Goal: Task Accomplishment & Management: Complete application form

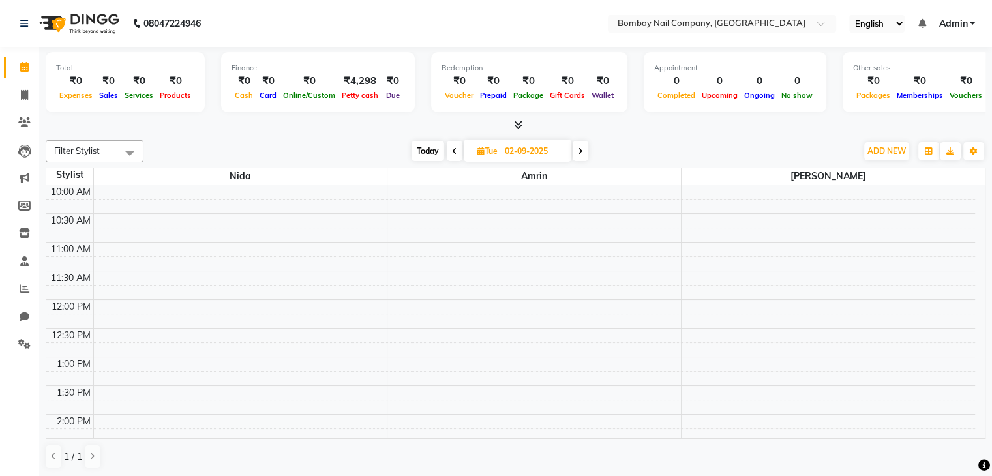
scroll to position [371, 0]
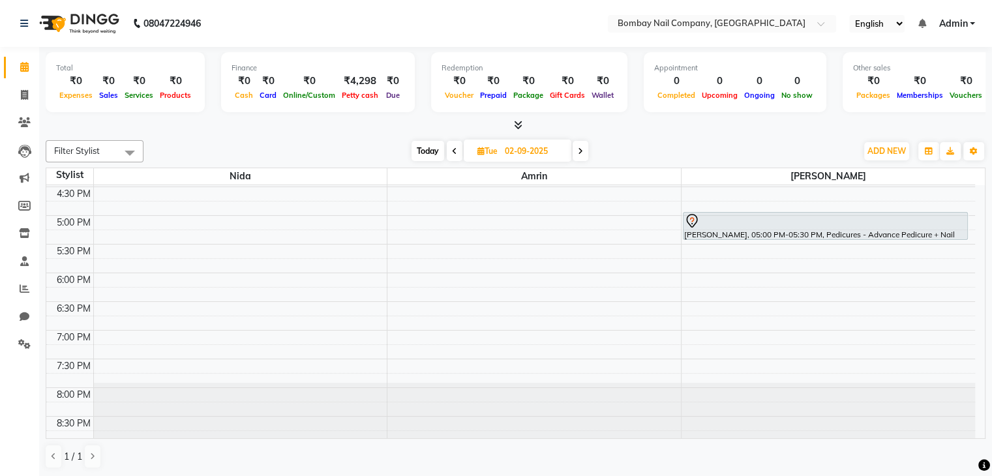
click at [961, 21] on span "Admin" at bounding box center [953, 24] width 29 height 14
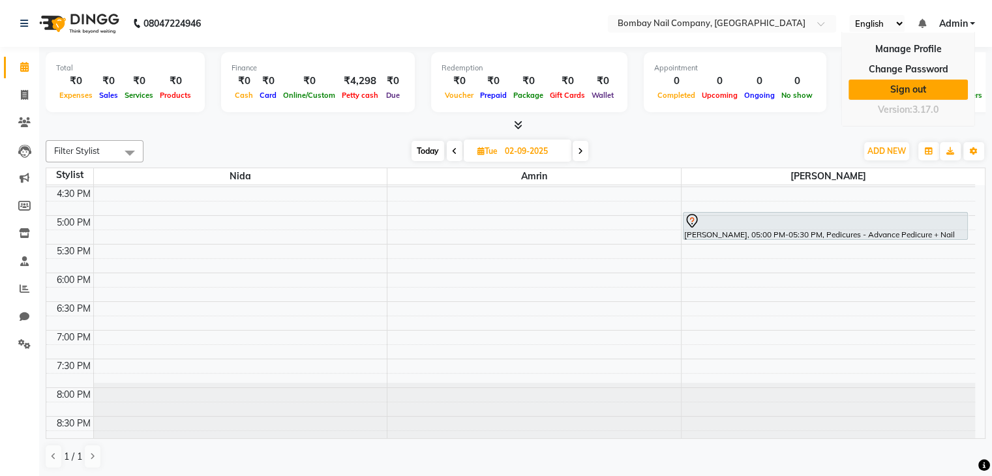
click at [902, 88] on link "Sign out" at bounding box center [908, 90] width 119 height 20
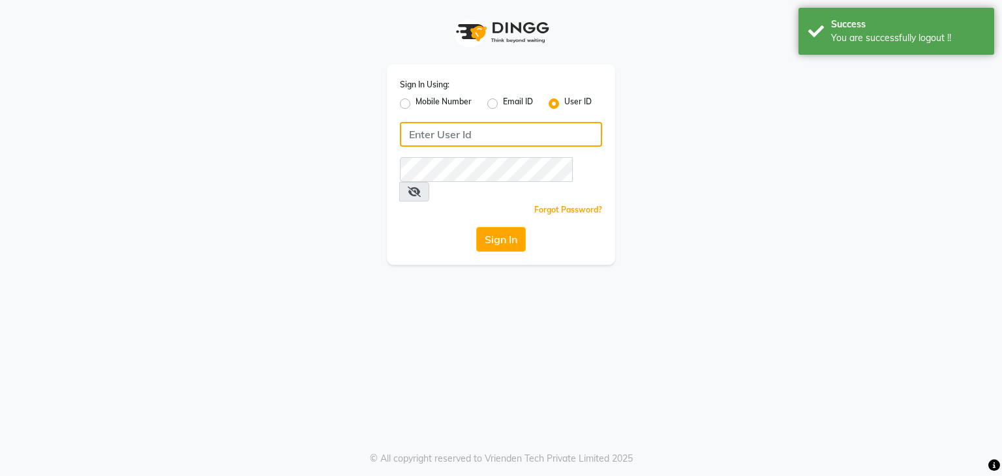
click at [570, 127] on input "Username" at bounding box center [501, 134] width 202 height 25
type input "[PERSON_NAME]"
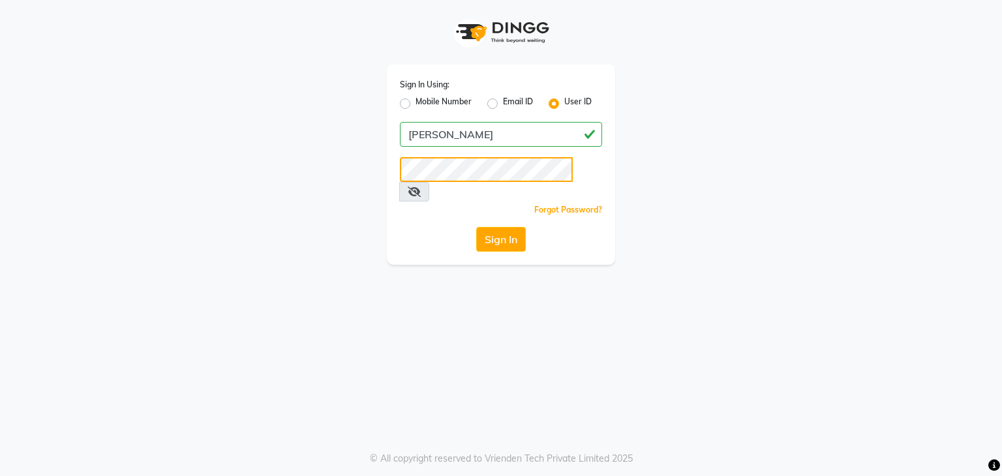
click at [476, 227] on button "Sign In" at bounding box center [501, 239] width 50 height 25
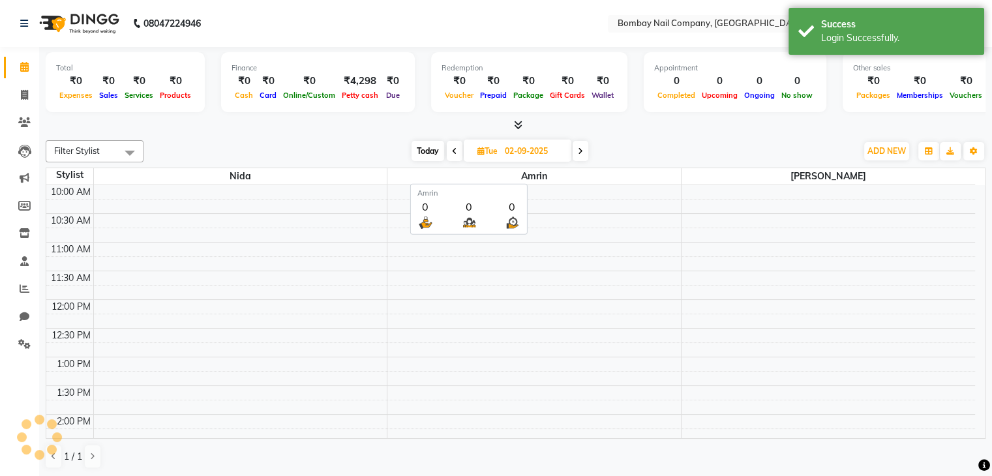
scroll to position [346, 0]
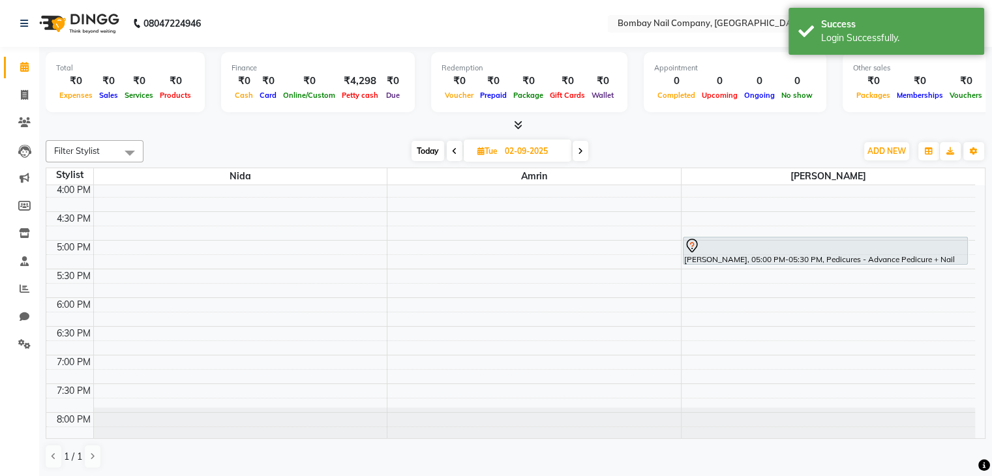
click at [430, 146] on span "Today" at bounding box center [428, 151] width 33 height 20
type input "[DATE]"
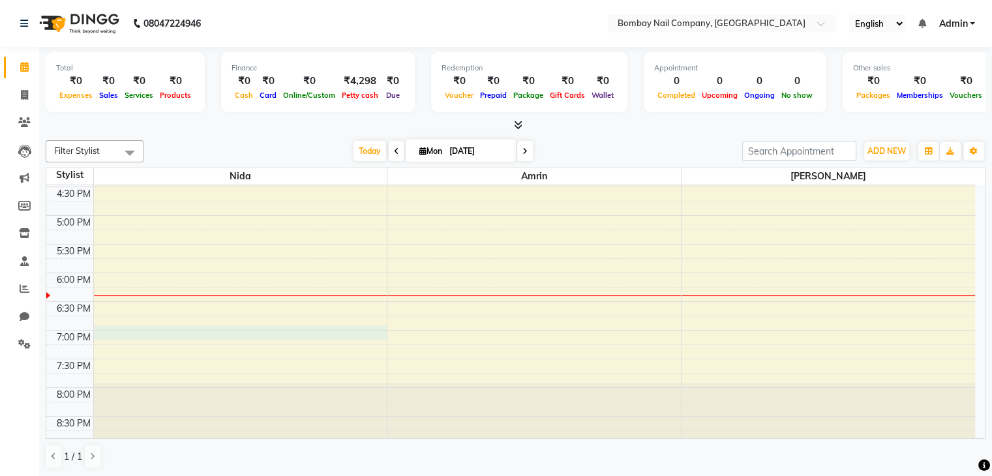
click at [183, 330] on div "10:00 AM 10:30 AM 11:00 AM 11:30 AM 12:00 PM 12:30 PM 1:00 PM 1:30 PM 2:00 PM 2…" at bounding box center [510, 129] width 929 height 631
select select "89817"
select select "tentative"
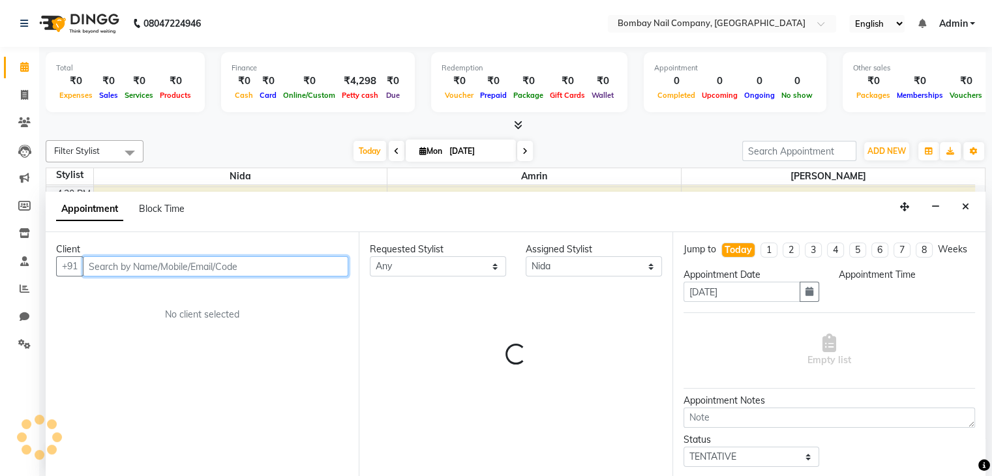
select select "1140"
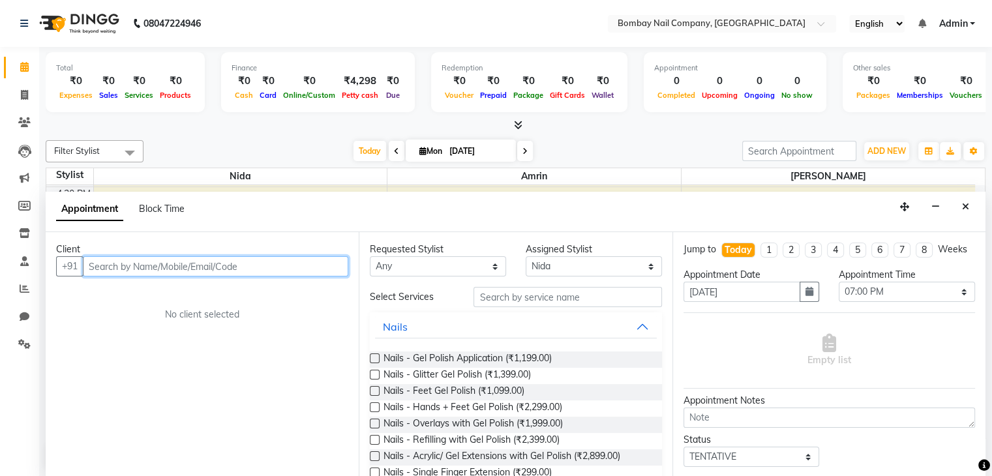
click at [243, 259] on input "text" at bounding box center [216, 266] width 266 height 20
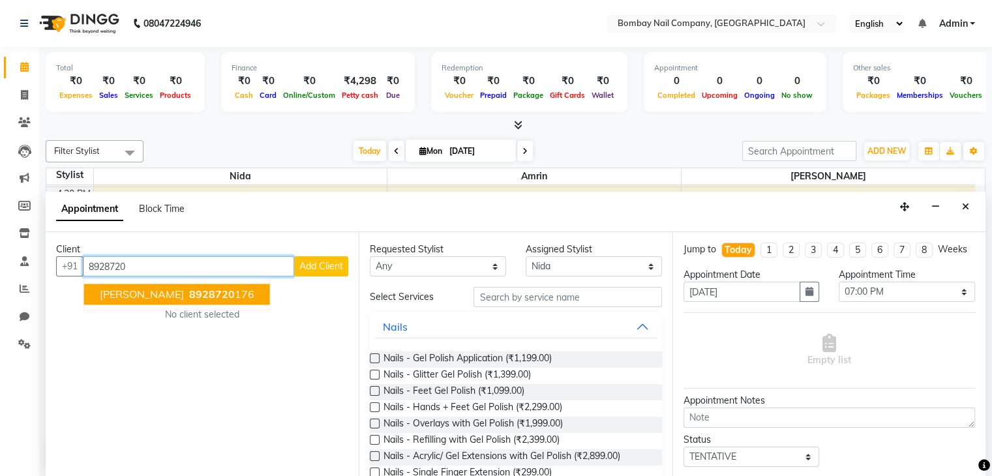
click at [140, 300] on button "[PERSON_NAME] 8928720 176" at bounding box center [177, 295] width 186 height 21
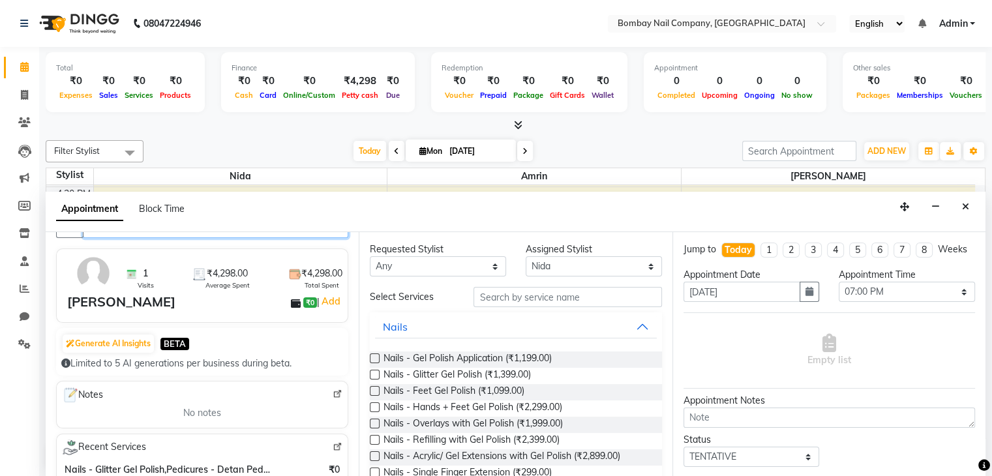
scroll to position [38, 0]
type input "8928720176"
click at [482, 261] on select "Any [PERSON_NAME] [PERSON_NAME]" at bounding box center [438, 266] width 136 height 20
click at [549, 233] on div "Requested Stylist Any [PERSON_NAME] [PERSON_NAME] Assigned Stylist Select [PERS…" at bounding box center [515, 354] width 313 height 245
click at [630, 269] on select "Select [PERSON_NAME] [PERSON_NAME]" at bounding box center [594, 266] width 136 height 20
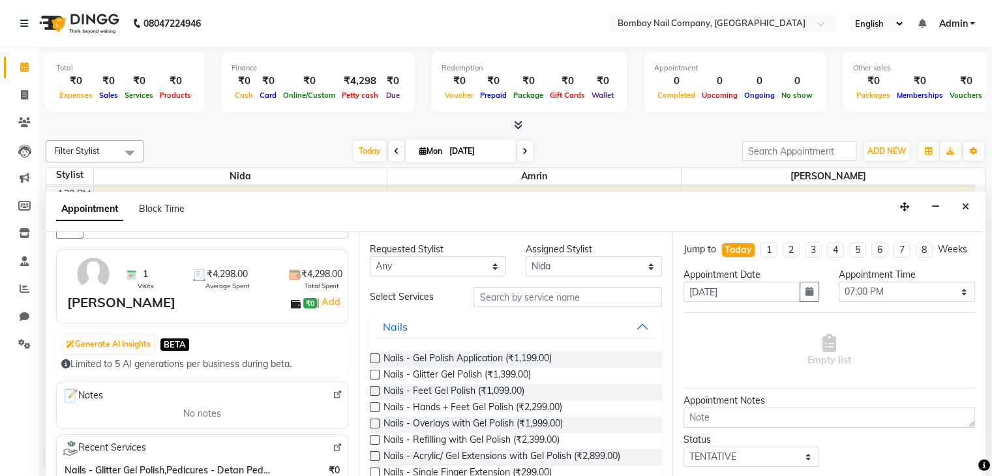
click at [637, 217] on div "Appointment Block Time" at bounding box center [516, 212] width 940 height 40
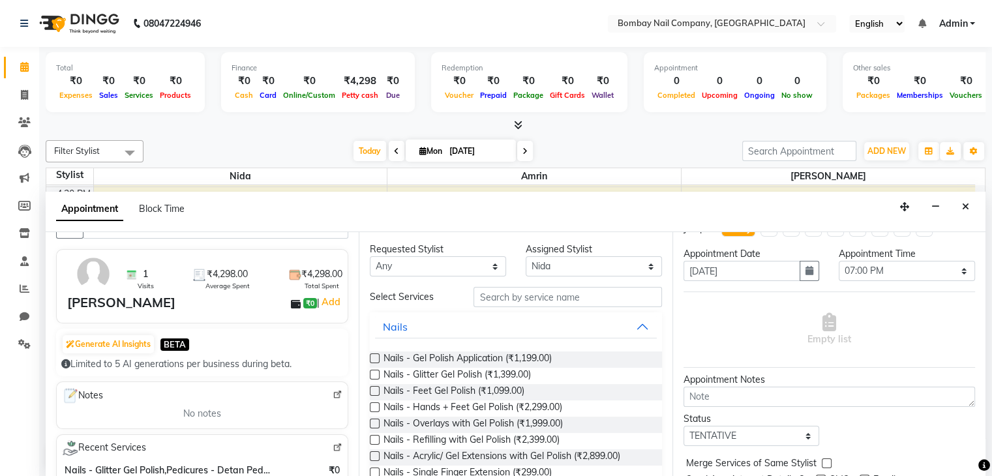
scroll to position [84, 0]
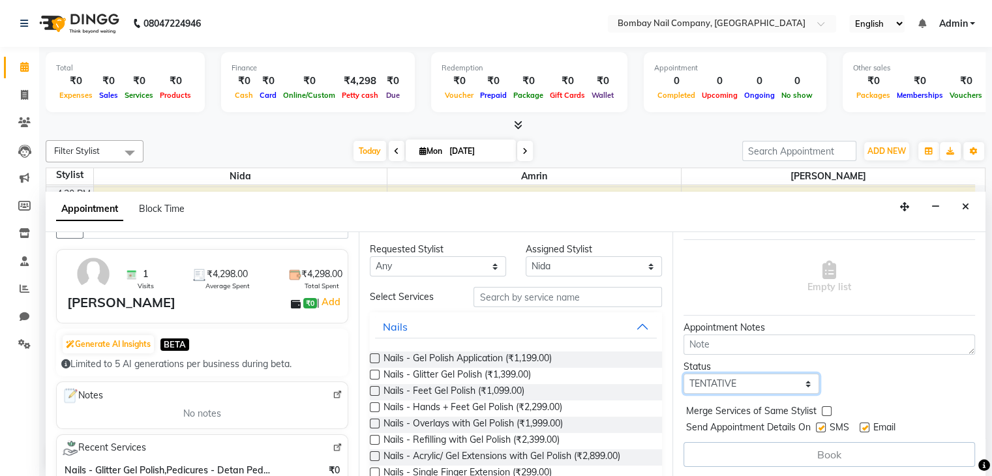
click at [802, 380] on select "Select TENTATIVE CONFIRM CHECK-IN UPCOMING" at bounding box center [752, 384] width 136 height 20
click at [865, 243] on div "Empty list" at bounding box center [830, 277] width 292 height 76
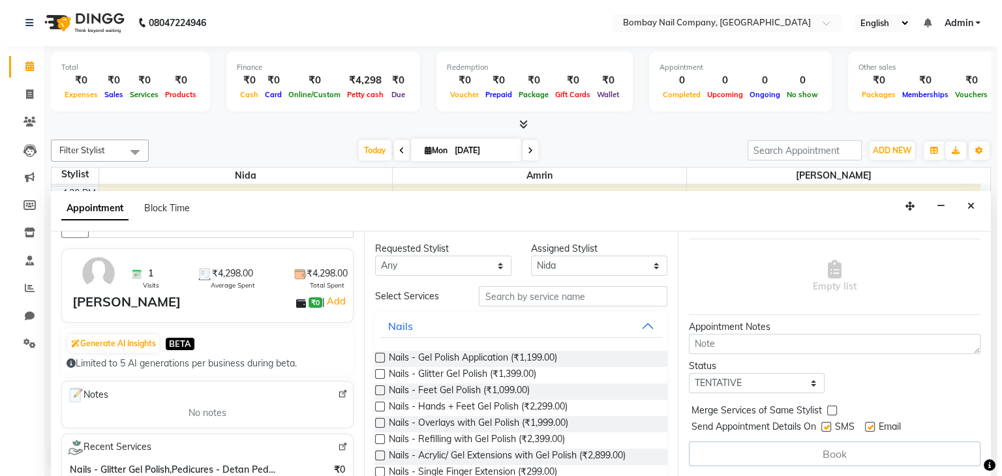
scroll to position [0, 0]
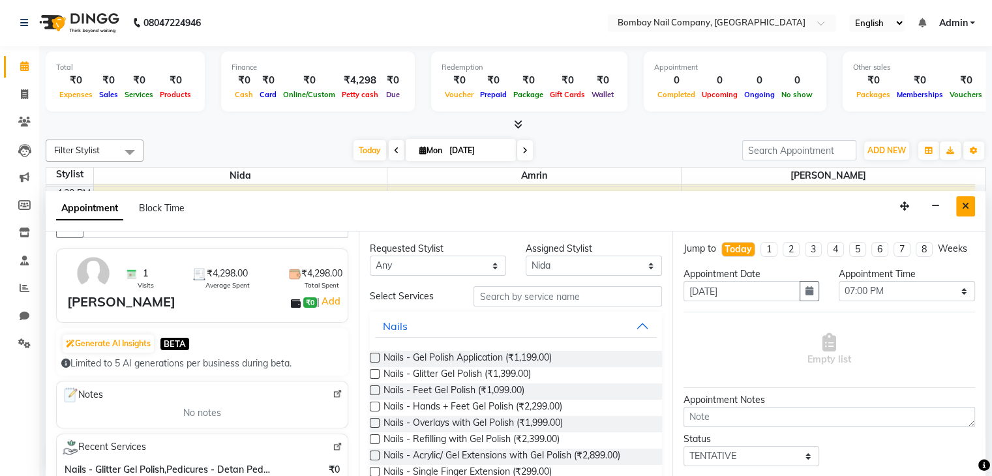
click at [966, 202] on icon "Close" at bounding box center [965, 206] width 7 height 9
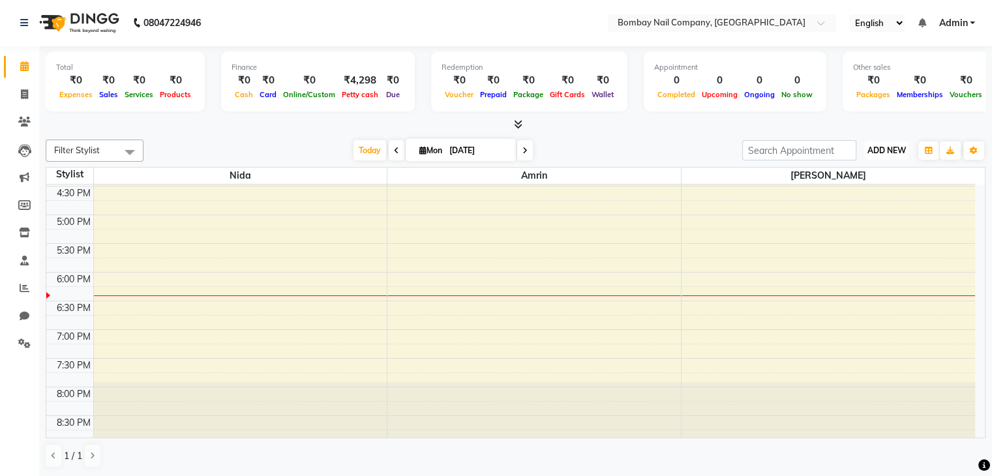
click at [907, 150] on button "ADD NEW Toggle Dropdown" at bounding box center [887, 151] width 45 height 18
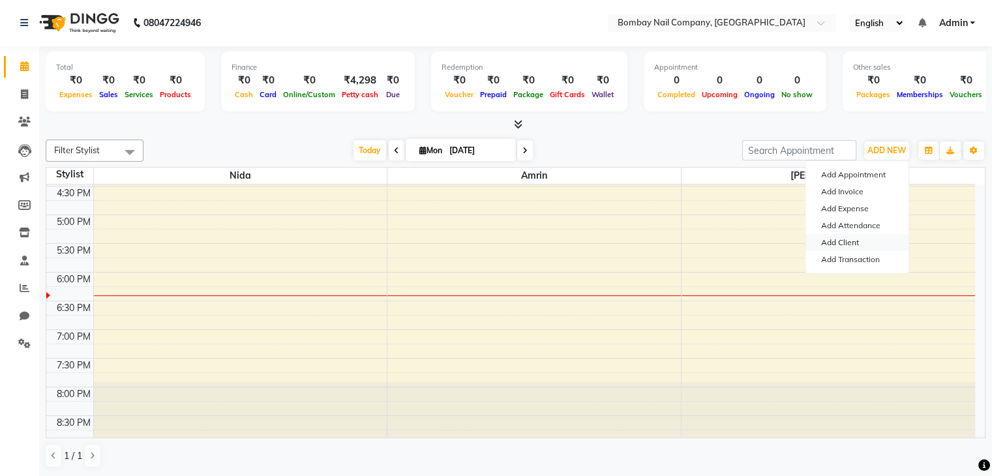
click at [850, 243] on link "Add Client" at bounding box center [857, 242] width 103 height 17
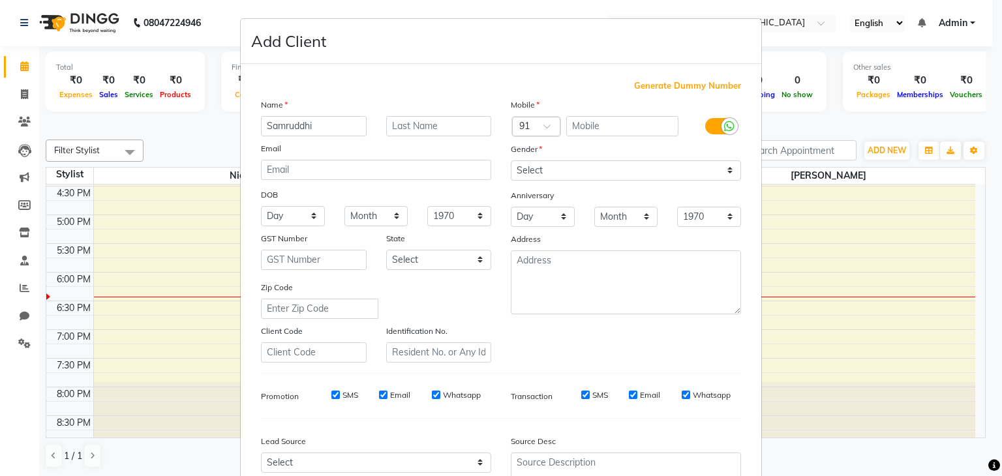
type input "Samruddhi"
click at [585, 128] on input "text" at bounding box center [622, 126] width 113 height 20
type input "9004977704"
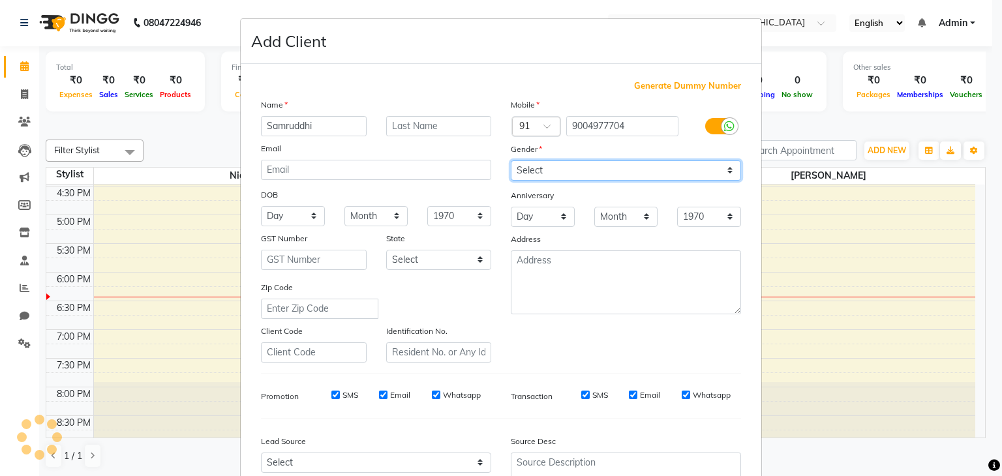
click at [670, 170] on select "Select [DEMOGRAPHIC_DATA] [DEMOGRAPHIC_DATA] Other Prefer Not To Say" at bounding box center [626, 171] width 230 height 20
select select "[DEMOGRAPHIC_DATA]"
click at [511, 161] on select "Select [DEMOGRAPHIC_DATA] [DEMOGRAPHIC_DATA] Other Prefer Not To Say" at bounding box center [626, 171] width 230 height 20
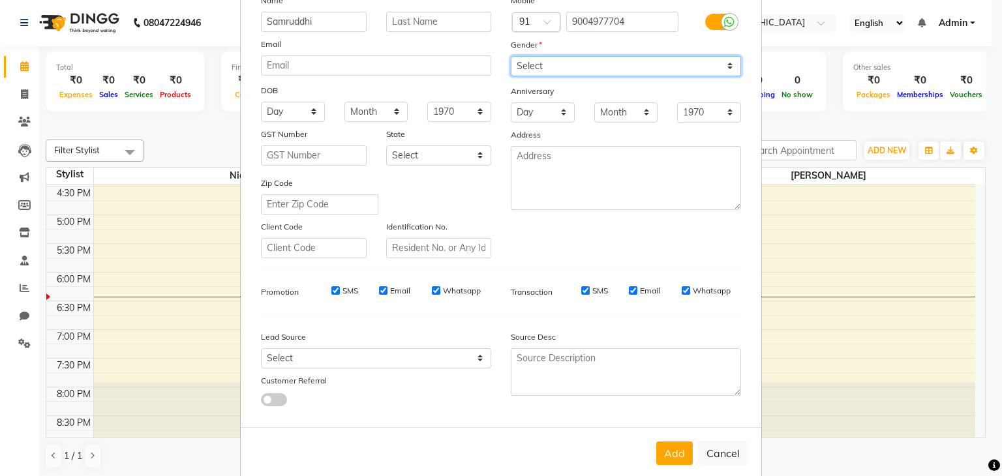
scroll to position [104, 0]
click at [682, 292] on input "Whatsapp" at bounding box center [686, 290] width 8 height 8
checkbox input "false"
click at [432, 295] on input "Whatsapp" at bounding box center [436, 290] width 8 height 8
checkbox input "false"
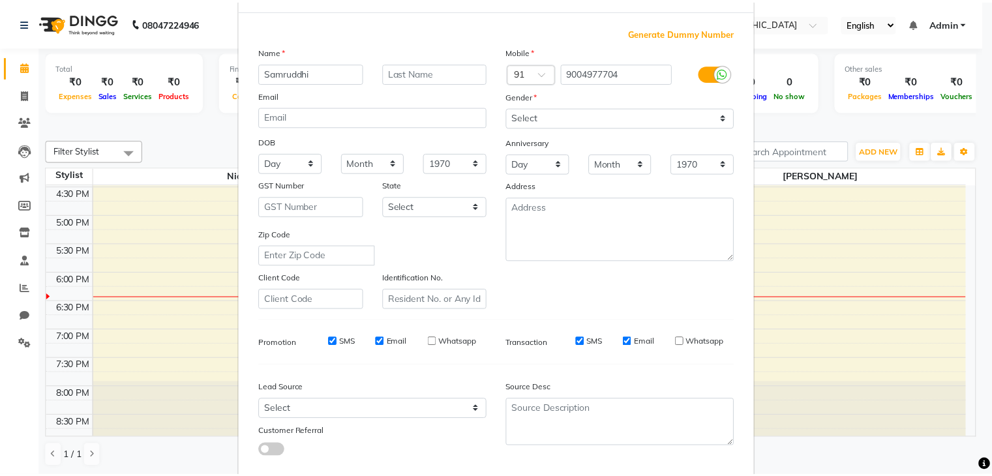
scroll to position [132, 0]
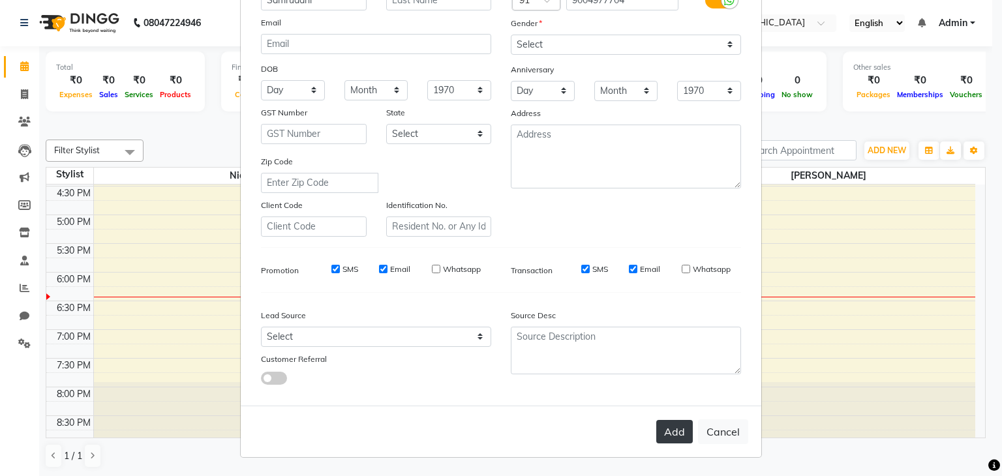
click at [668, 442] on button "Add" at bounding box center [674, 431] width 37 height 23
select select
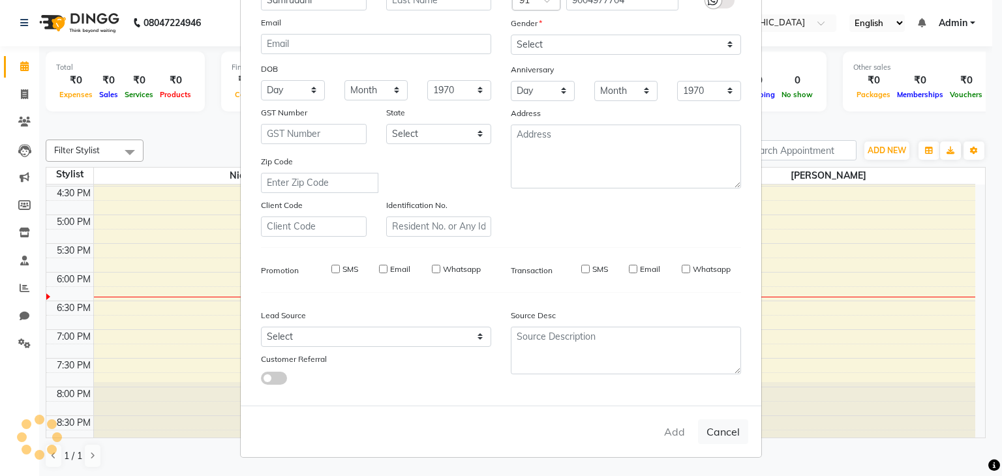
select select
checkbox input "false"
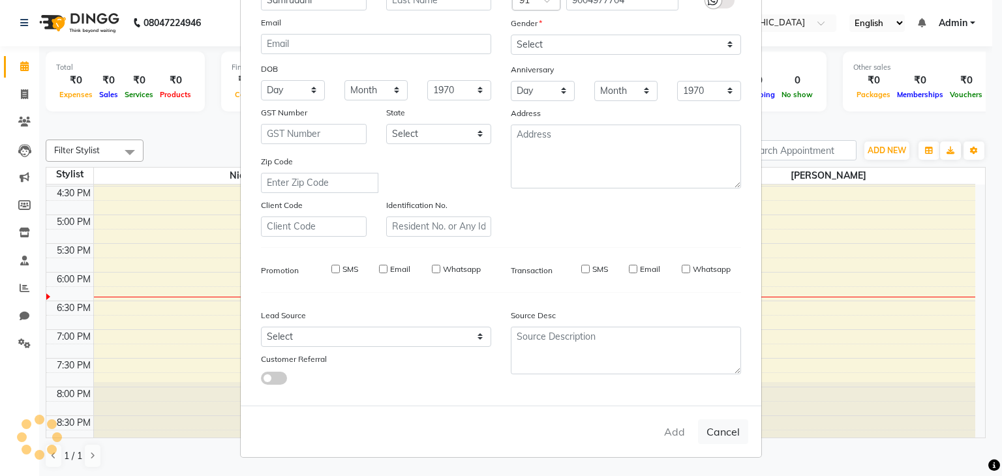
checkbox input "false"
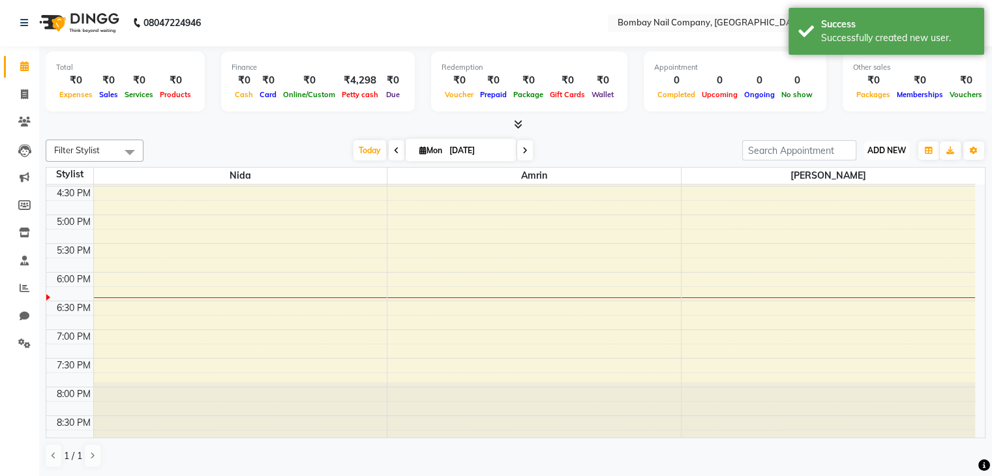
click at [904, 148] on span "ADD NEW" at bounding box center [887, 151] width 38 height 10
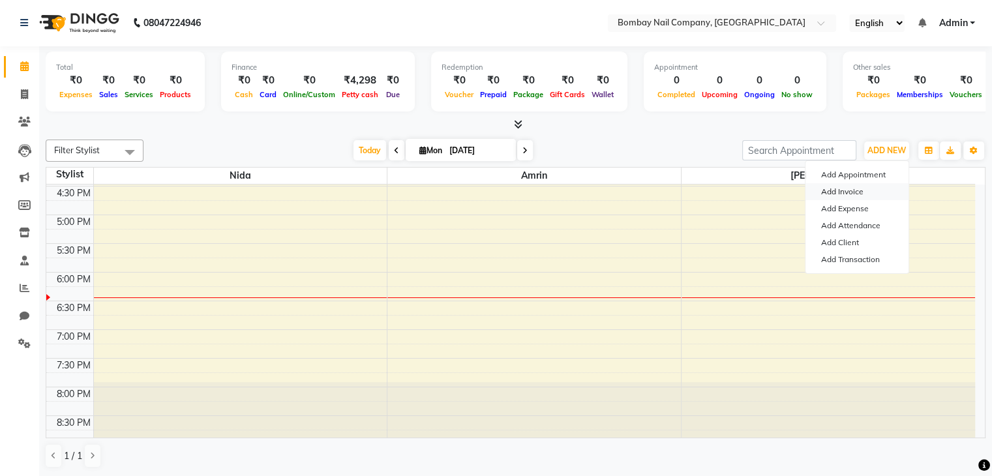
click at [859, 189] on link "Add Invoice" at bounding box center [857, 191] width 103 height 17
select select "service"
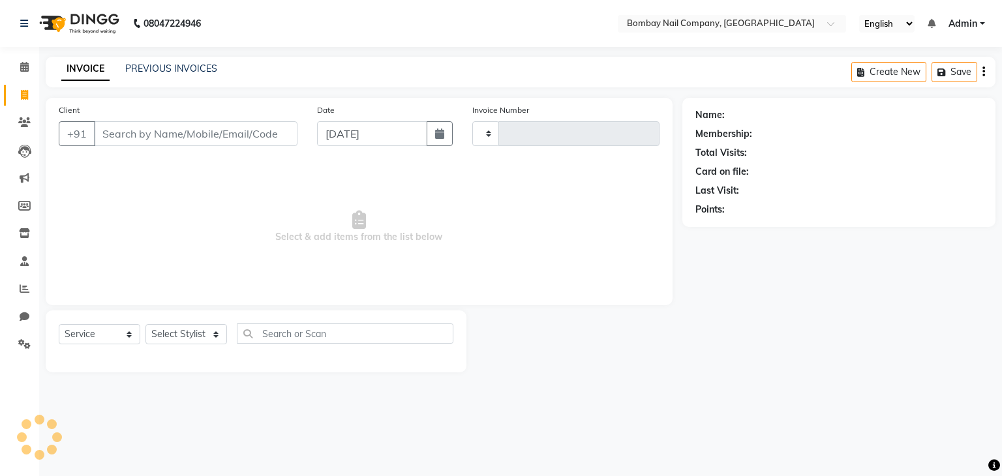
type input "0003"
select select "8785"
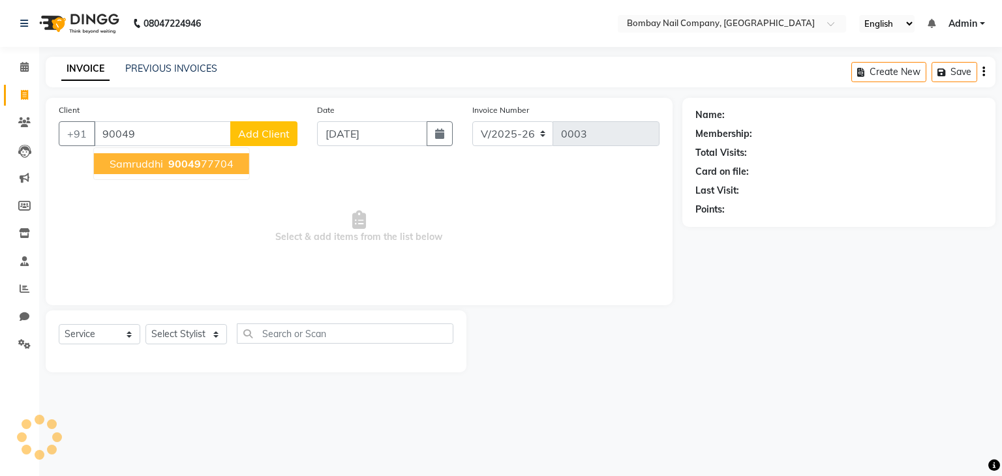
click at [207, 167] on ngb-highlight "90049 77704" at bounding box center [200, 163] width 68 height 13
type input "9004977704"
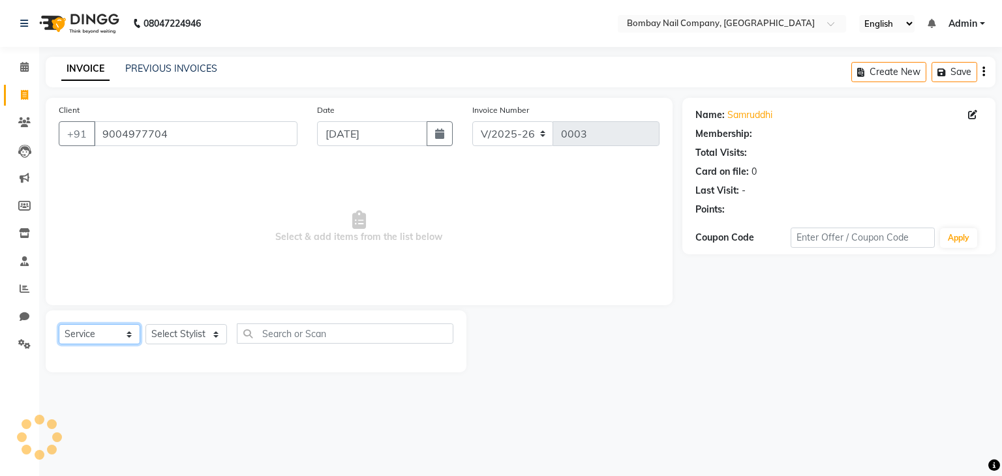
click at [108, 337] on select "Select Service Product Membership Package Voucher Prepaid Gift Card" at bounding box center [100, 334] width 82 height 20
click at [97, 332] on select "Select Service Product Membership Package Voucher Prepaid Gift Card" at bounding box center [100, 334] width 82 height 20
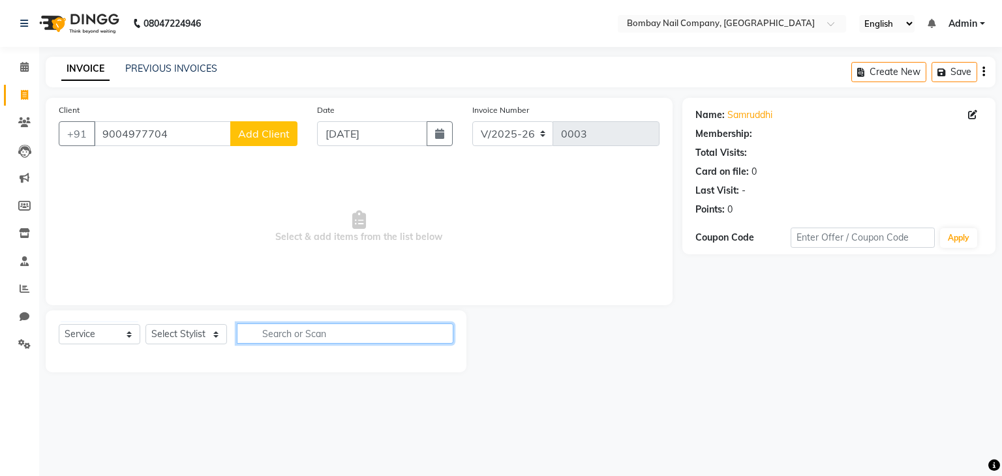
click at [277, 336] on input "text" at bounding box center [345, 334] width 217 height 20
click at [268, 138] on span "Add Client" at bounding box center [264, 133] width 52 height 13
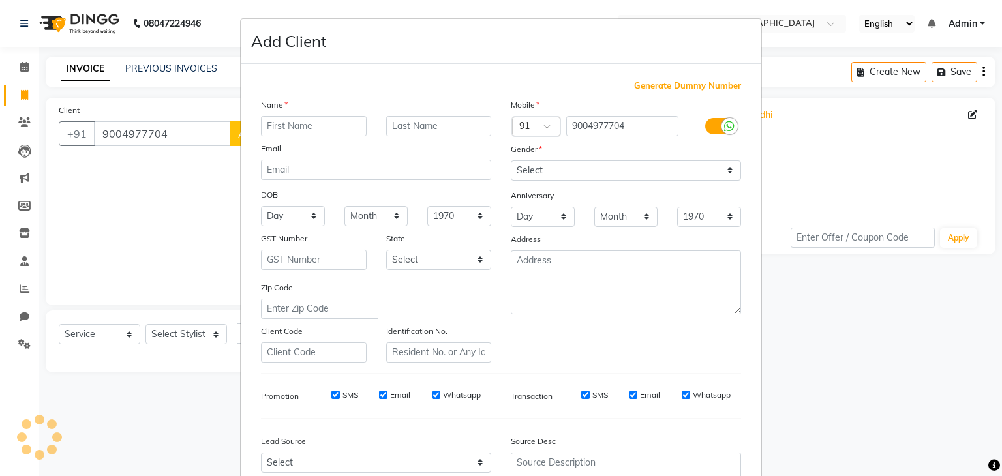
click at [103, 177] on ngb-modal-window "Add Client Generate Dummy Number Name Email DOB Day 01 02 03 04 05 06 07 08 09 …" at bounding box center [501, 238] width 1002 height 476
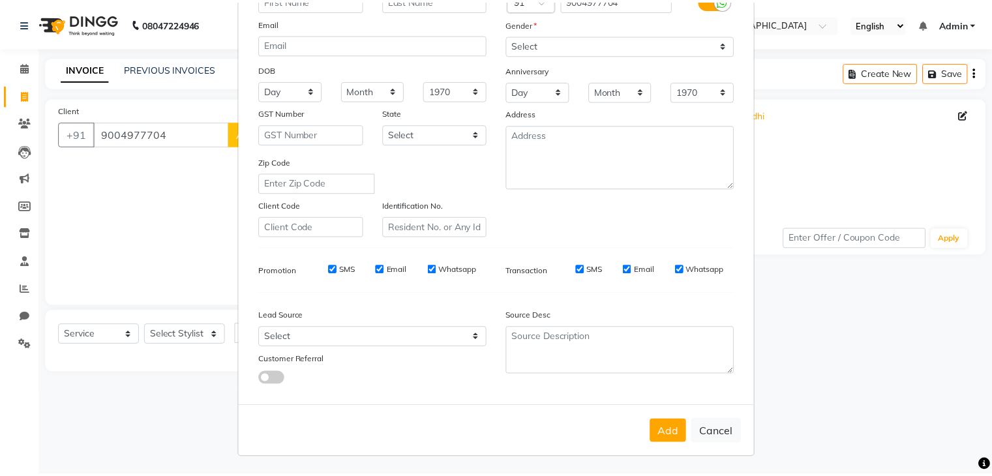
scroll to position [132, 0]
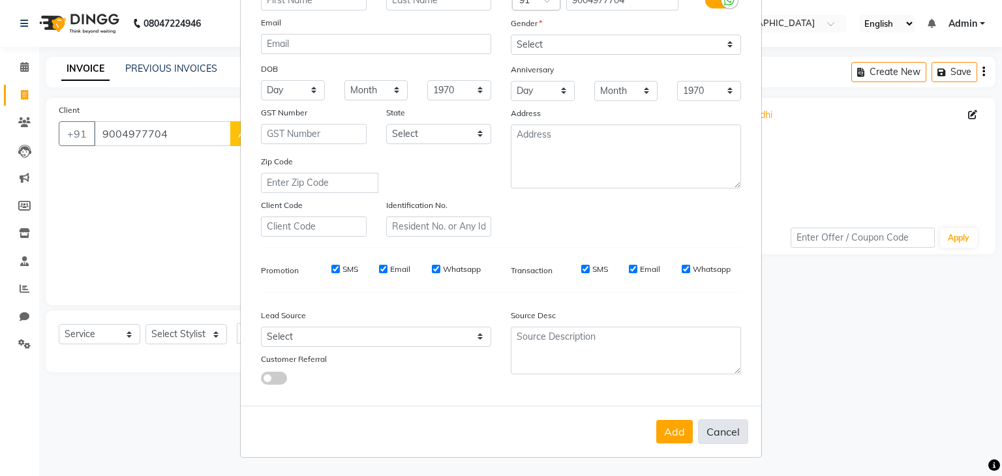
click at [718, 433] on button "Cancel" at bounding box center [723, 432] width 50 height 25
select select
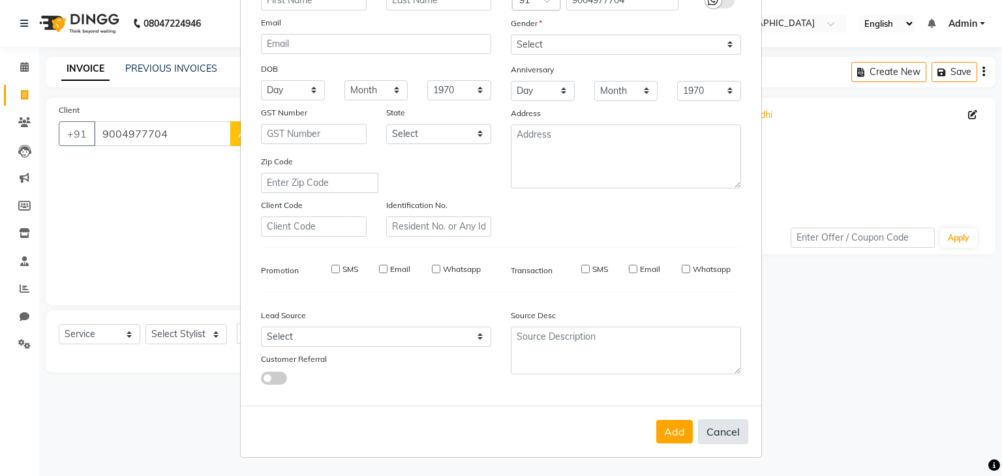
select select
checkbox input "false"
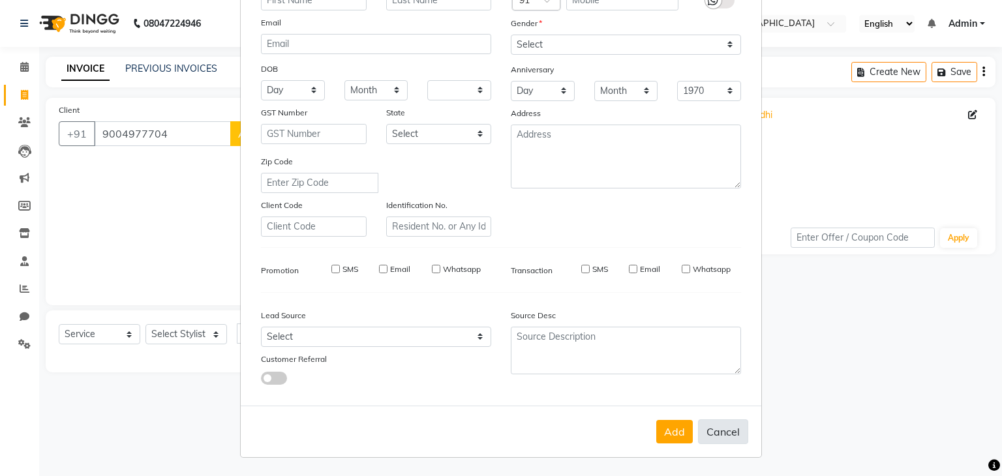
checkbox input "false"
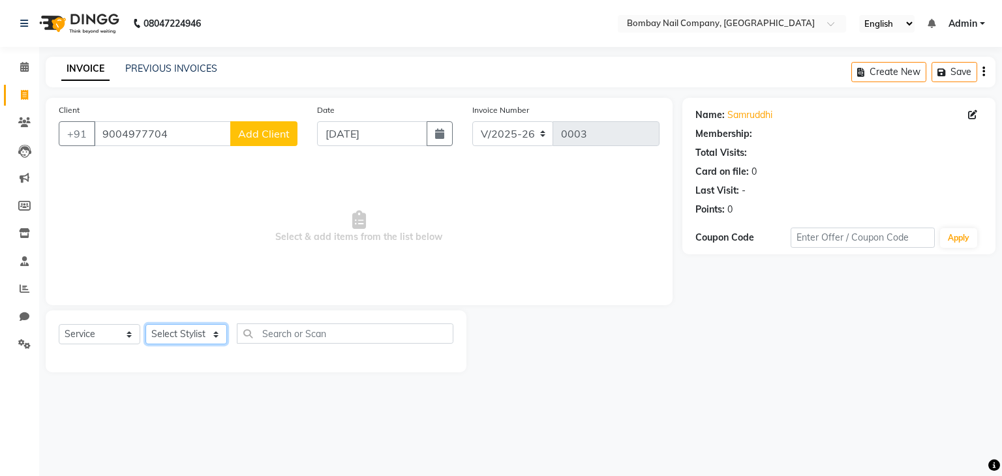
click at [206, 330] on select "Select Stylist [PERSON_NAME] [PERSON_NAME]" at bounding box center [187, 334] width 82 height 20
select select "89819"
click at [146, 325] on select "Select Stylist [PERSON_NAME] [PERSON_NAME]" at bounding box center [187, 334] width 82 height 20
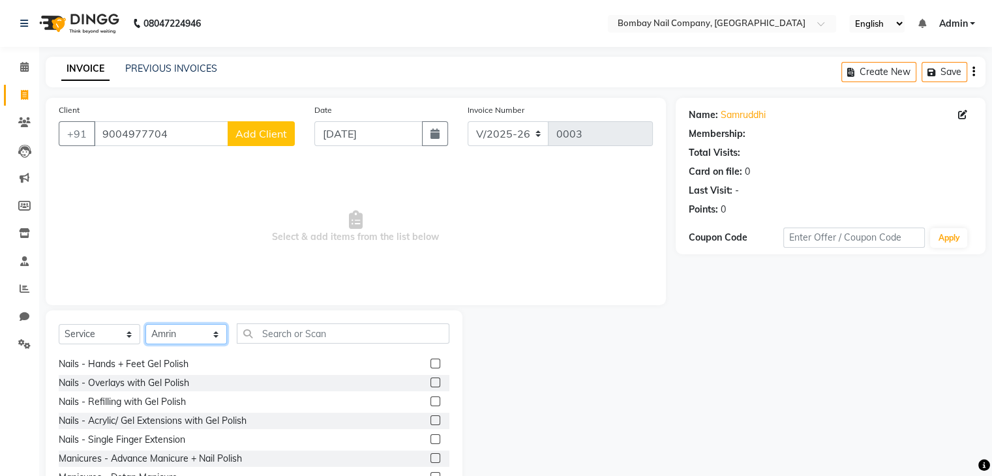
scroll to position [56, 0]
click at [240, 388] on div "Nails - Overlays with Gel Polish" at bounding box center [254, 382] width 391 height 16
click at [240, 380] on div "Nails - Overlays with Gel Polish" at bounding box center [254, 382] width 391 height 16
click at [431, 379] on label at bounding box center [436, 382] width 10 height 10
click at [431, 379] on input "checkbox" at bounding box center [435, 382] width 8 height 8
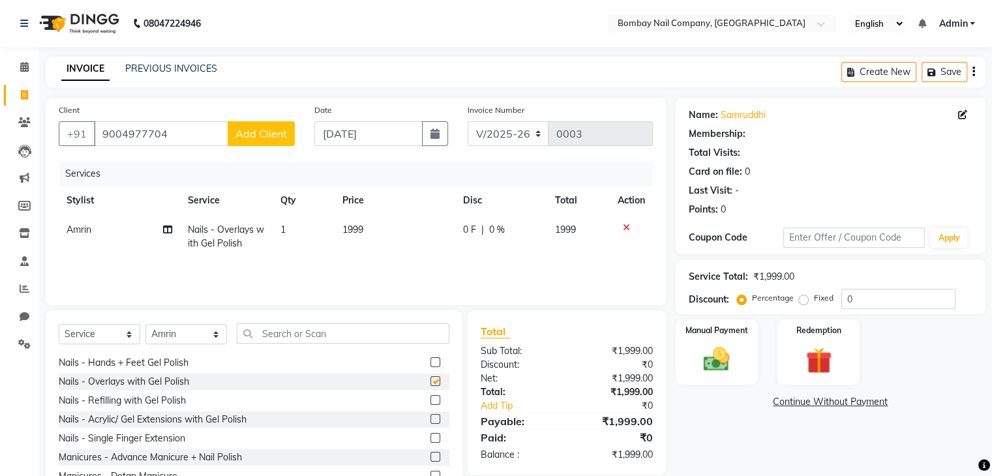
checkbox input "false"
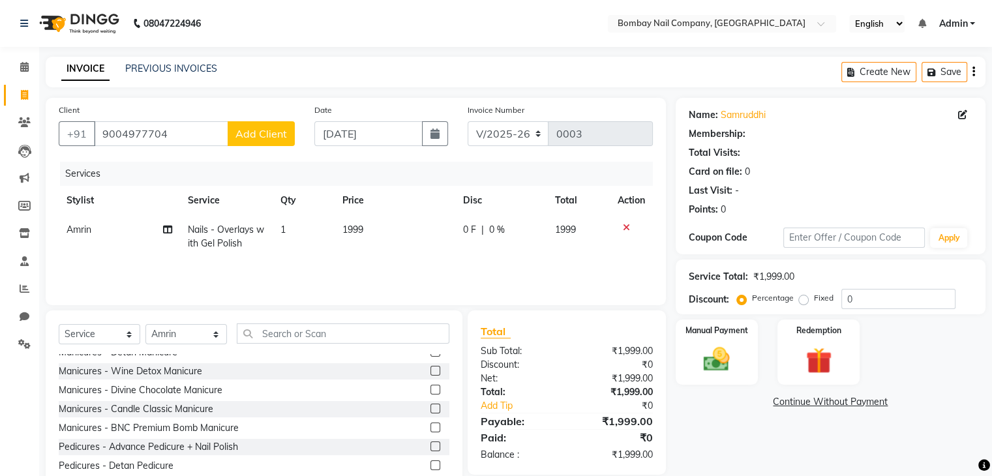
scroll to position [181, 0]
click at [431, 410] on label at bounding box center [436, 408] width 10 height 10
click at [431, 410] on input "checkbox" at bounding box center [435, 408] width 8 height 8
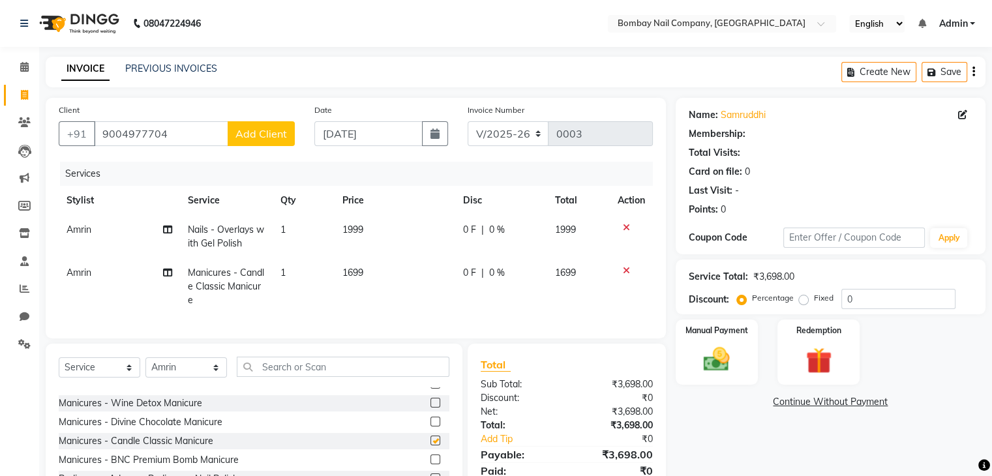
checkbox input "false"
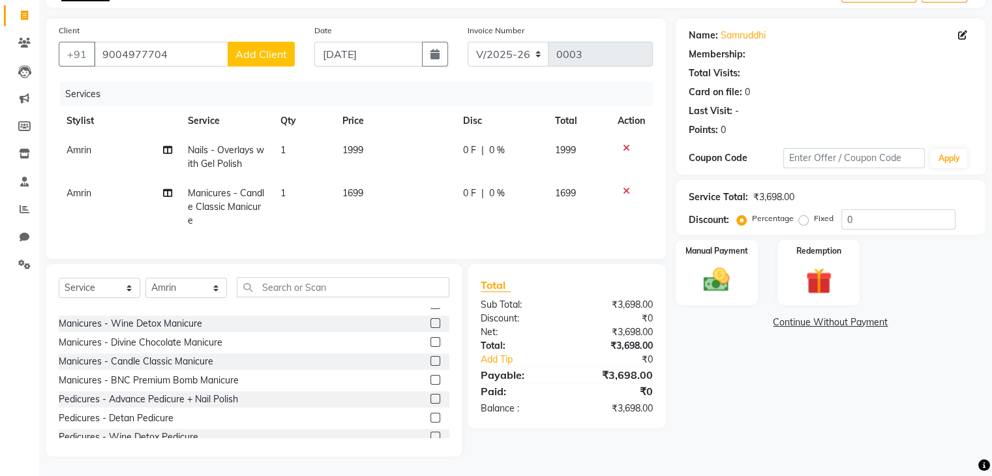
scroll to position [0, 0]
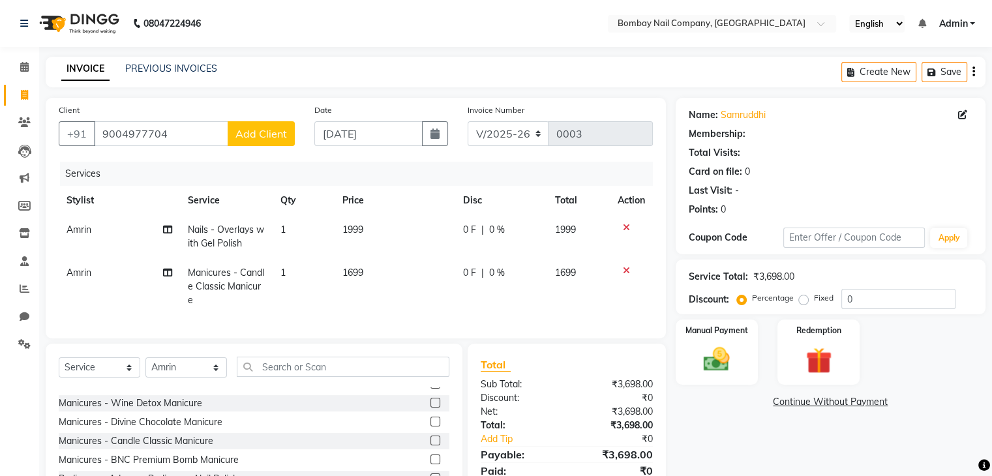
click at [465, 229] on span "0 F" at bounding box center [469, 230] width 13 height 14
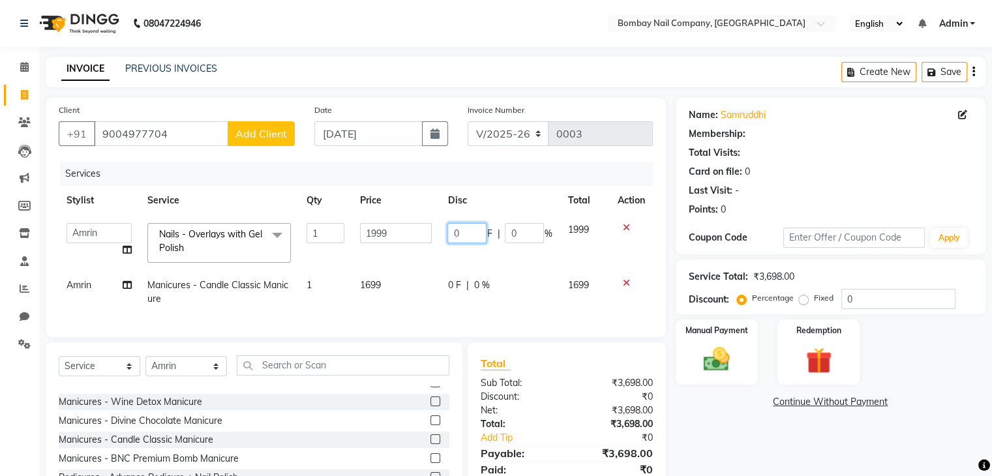
click at [465, 229] on input "0" at bounding box center [467, 233] width 39 height 20
type input "0200"
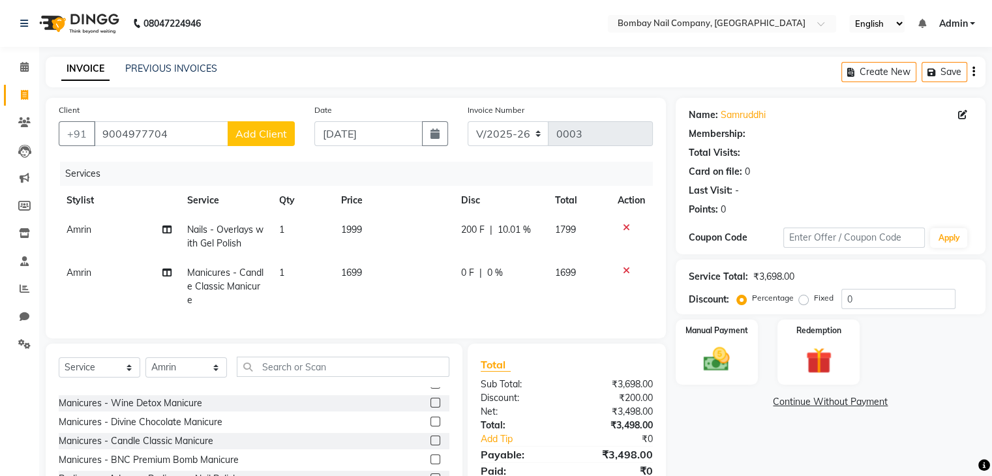
click at [510, 214] on th "Disc" at bounding box center [501, 200] width 95 height 29
click at [724, 357] on img at bounding box center [717, 360] width 44 height 31
